Goal: Task Accomplishment & Management: Manage account settings

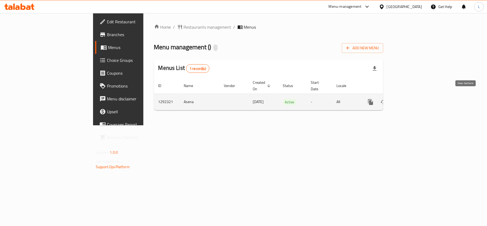
click at [413, 99] on icon "enhanced table" at bounding box center [409, 102] width 6 height 6
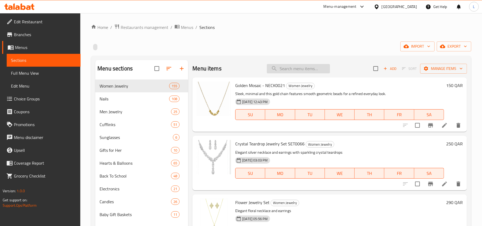
click at [279, 68] on input "search" at bounding box center [298, 68] width 63 height 9
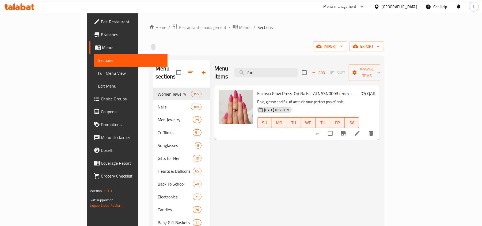
type input "fuc"
click at [293, 89] on span "Fuchsia Glow Press-On Nails - ATNASN0093" at bounding box center [297, 93] width 81 height 8
copy h6 "Fuchsia Glow Press-On Nails - ATNASN0093"
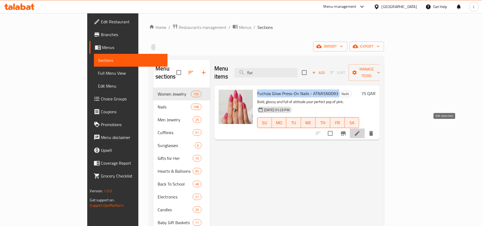
click at [360, 130] on icon at bounding box center [357, 133] width 6 height 6
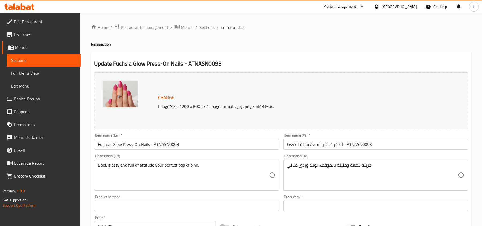
click at [140, 144] on input "Fuchsia Glow Press-On Nails - ATNASN0093" at bounding box center [186, 144] width 185 height 11
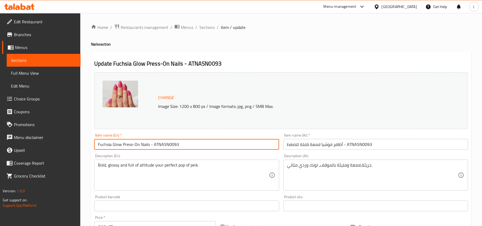
click at [140, 144] on input "Fuchsia Glow Press-On Nails - ATNASN0093" at bounding box center [186, 144] width 185 height 11
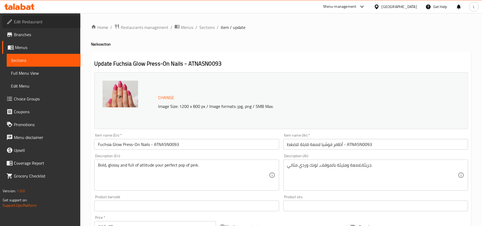
click at [40, 22] on span "Edit Restaurant" at bounding box center [45, 21] width 62 height 6
